Goal: Task Accomplishment & Management: Complete application form

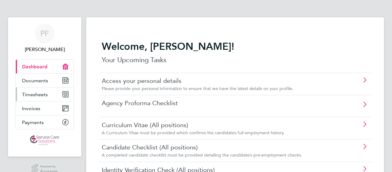
click at [67, 92] on icon "Main navigation" at bounding box center [66, 95] width 6 height 6
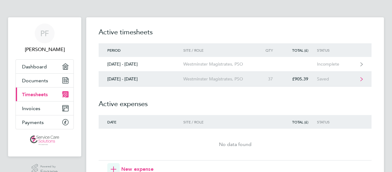
click at [133, 80] on div "[DATE] - [DATE]" at bounding box center [141, 79] width 85 height 5
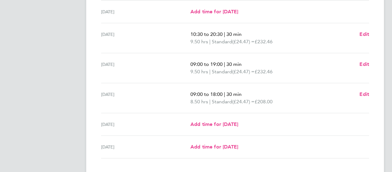
scroll to position [186, 0]
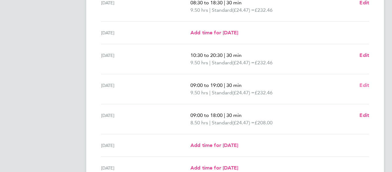
click at [363, 85] on span "Edit" at bounding box center [364, 85] width 10 height 6
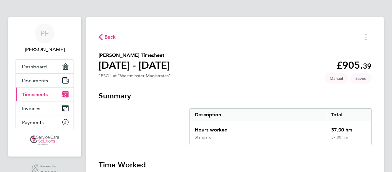
select select "30"
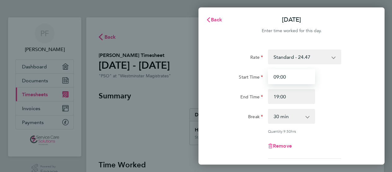
click at [286, 75] on input "09:00" at bounding box center [291, 76] width 47 height 15
type input "0"
type input "11:30"
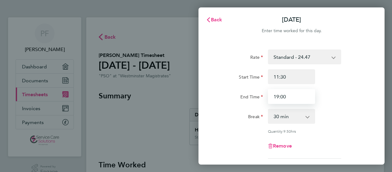
click at [290, 97] on input "19:00" at bounding box center [291, 96] width 47 height 15
type input "1"
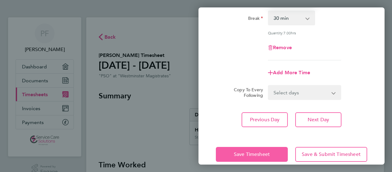
scroll to position [108, 0]
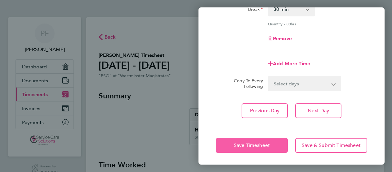
type input "20:00"
click at [255, 143] on span "Save Timesheet" at bounding box center [252, 146] width 36 height 6
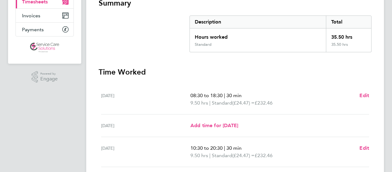
scroll to position [186, 0]
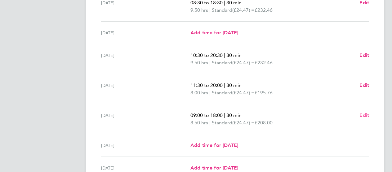
click at [364, 115] on span "Edit" at bounding box center [364, 115] width 10 height 6
select select "30"
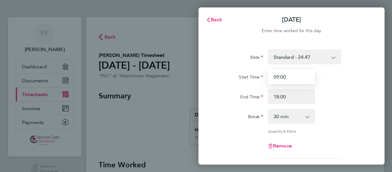
click at [286, 77] on input "09:00" at bounding box center [291, 76] width 47 height 15
type input "0"
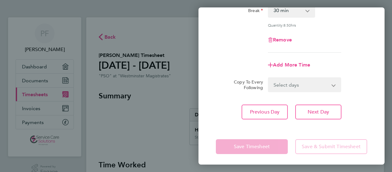
scroll to position [108, 0]
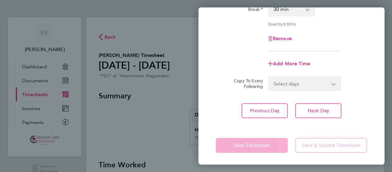
type input "08:00"
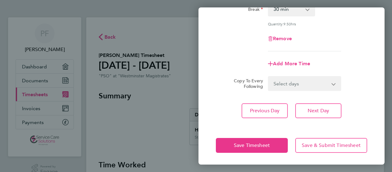
click at [246, 143] on app-form-button "Save Timesheet" at bounding box center [254, 145] width 76 height 15
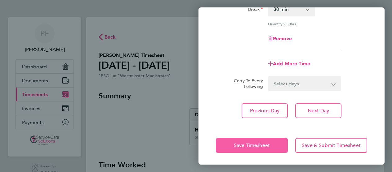
click at [246, 143] on span "Save Timesheet" at bounding box center [252, 146] width 36 height 6
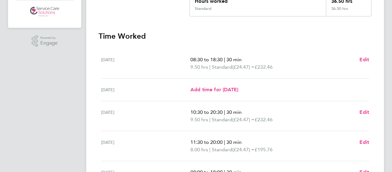
scroll to position [155, 0]
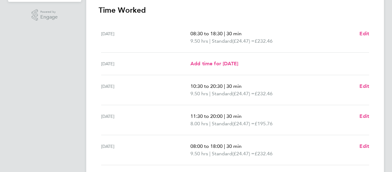
click at [359, 146] on div "08:00 to 18:00 | 30 min 9.50 hrs | Standard (£24.47) = £232.46 Edit" at bounding box center [279, 150] width 178 height 15
click at [361, 117] on span "Edit" at bounding box center [364, 116] width 10 height 6
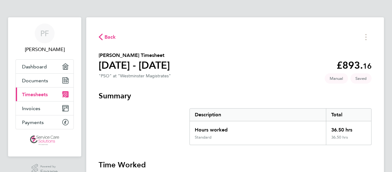
select select "30"
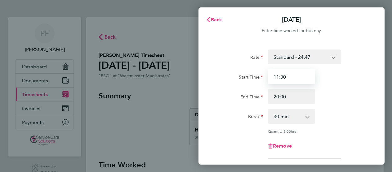
click at [290, 78] on input "11:30" at bounding box center [291, 76] width 47 height 15
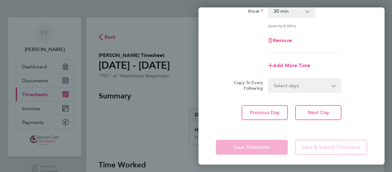
scroll to position [108, 0]
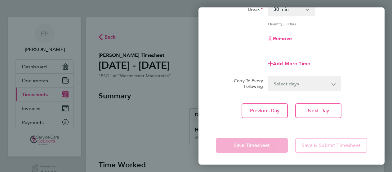
type input "01:10"
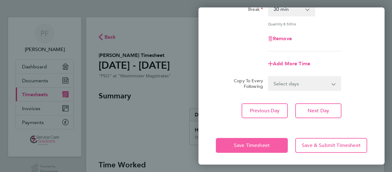
click at [261, 145] on app-form-button "Save Timesheet" at bounding box center [254, 145] width 76 height 15
click at [262, 144] on span "Save Timesheet" at bounding box center [252, 146] width 36 height 6
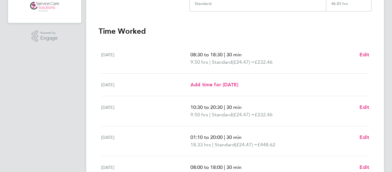
scroll to position [186, 0]
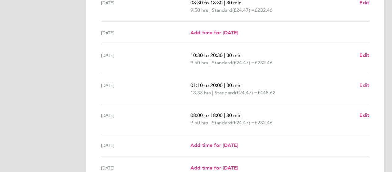
click at [365, 85] on span "Edit" at bounding box center [364, 85] width 10 height 6
select select "30"
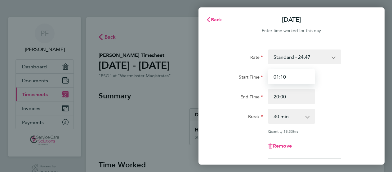
click at [304, 77] on input "01:10" at bounding box center [291, 76] width 47 height 15
type input "0"
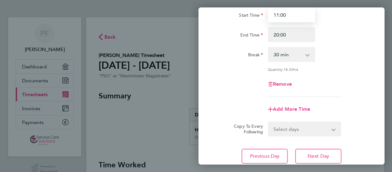
scroll to position [108, 0]
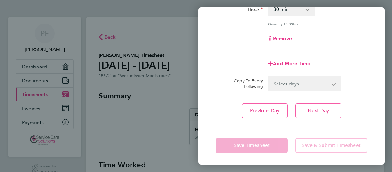
type input "11:00"
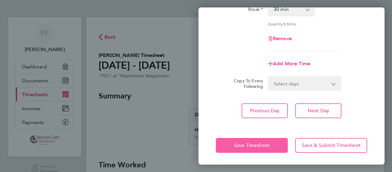
click at [257, 146] on app-form-button "Save Timesheet" at bounding box center [254, 145] width 76 height 15
click at [257, 146] on span "Save Timesheet" at bounding box center [252, 146] width 36 height 6
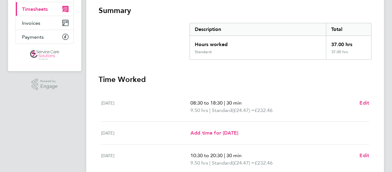
scroll to position [155, 0]
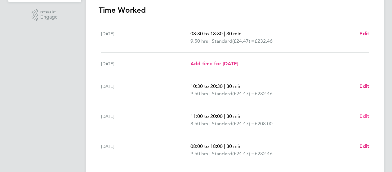
click at [368, 116] on span "Edit" at bounding box center [364, 116] width 10 height 6
select select "30"
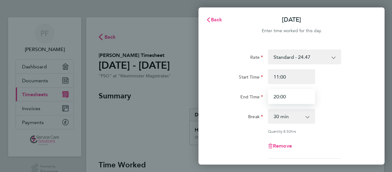
click at [287, 95] on input "20:00" at bounding box center [291, 96] width 47 height 15
type input "2"
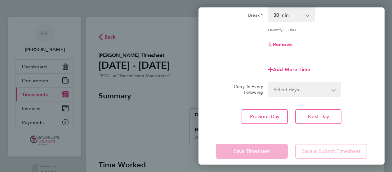
scroll to position [108, 0]
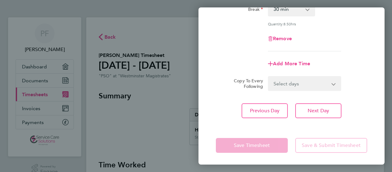
type input "19:00"
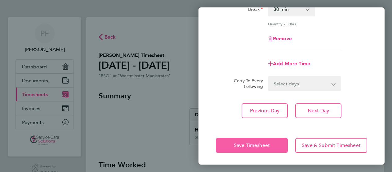
click at [253, 142] on app-form-button "Save Timesheet" at bounding box center [254, 145] width 76 height 15
click at [252, 143] on span "Save Timesheet" at bounding box center [252, 146] width 36 height 6
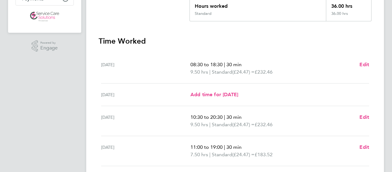
scroll to position [186, 0]
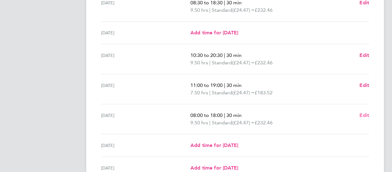
click at [363, 113] on span "Edit" at bounding box center [364, 115] width 10 height 6
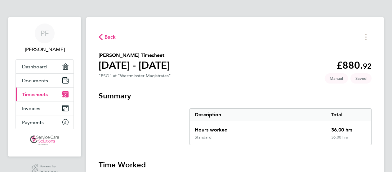
select select "30"
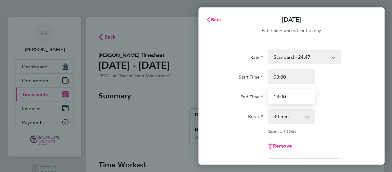
click at [288, 101] on input "18:00" at bounding box center [291, 96] width 47 height 15
type input "1"
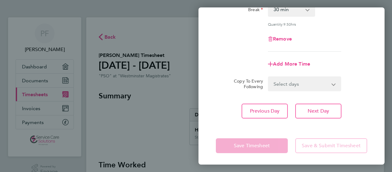
scroll to position [108, 0]
type input "19:00"
click at [246, 146] on app-form-button "Save Timesheet" at bounding box center [254, 145] width 76 height 15
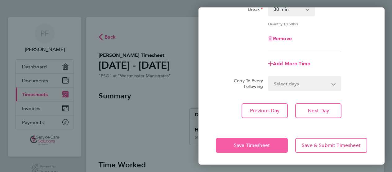
click at [246, 145] on span "Save Timesheet" at bounding box center [252, 146] width 36 height 6
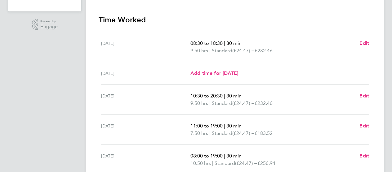
scroll to position [155, 0]
